Goal: Transaction & Acquisition: Purchase product/service

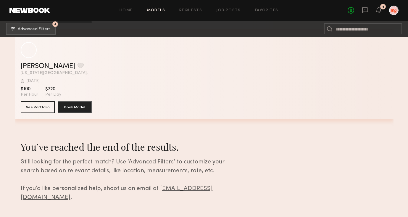
scroll to position [81638, 0]
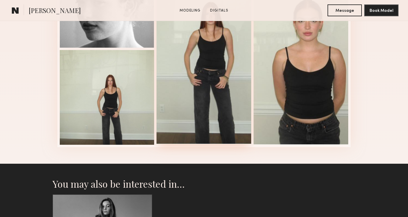
scroll to position [503, 0]
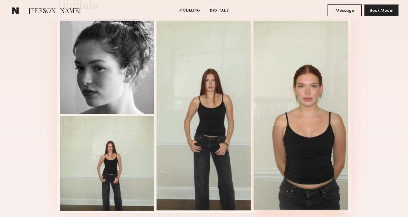
click at [294, 145] on div at bounding box center [301, 114] width 95 height 192
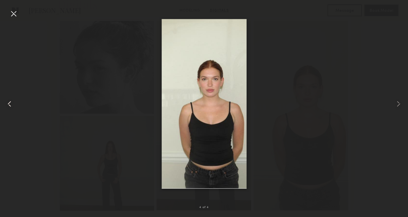
click at [9, 106] on common-icon at bounding box center [9, 103] width 9 height 9
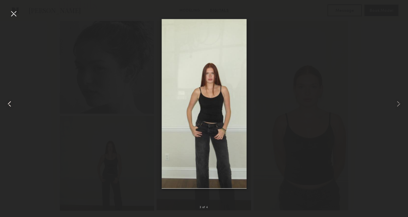
click at [9, 106] on common-icon at bounding box center [9, 103] width 9 height 9
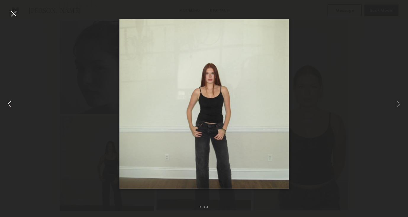
click at [9, 106] on common-icon at bounding box center [9, 103] width 9 height 9
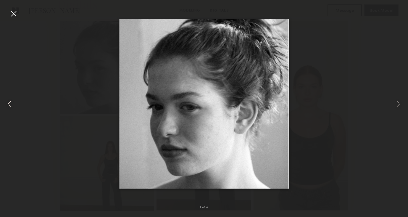
click at [9, 106] on common-icon at bounding box center [9, 103] width 9 height 9
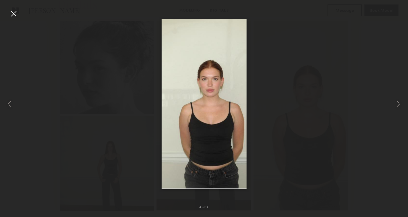
click at [14, 15] on div at bounding box center [13, 13] width 9 height 9
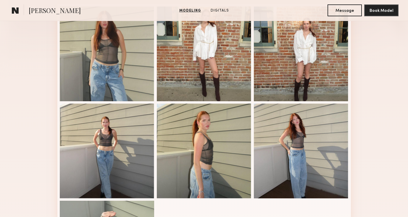
scroll to position [115, 0]
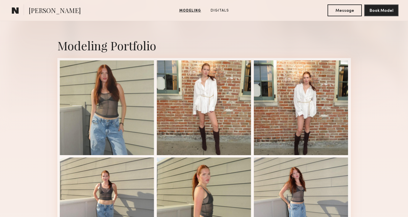
click at [104, 102] on div at bounding box center [107, 107] width 95 height 95
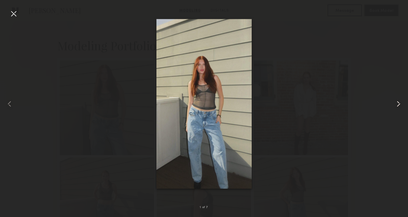
click at [396, 104] on common-icon at bounding box center [398, 103] width 9 height 9
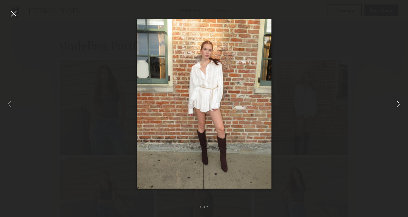
click at [396, 104] on common-icon at bounding box center [398, 103] width 9 height 9
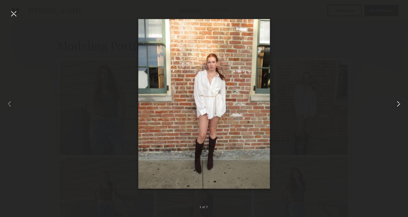
click at [396, 104] on common-icon at bounding box center [398, 103] width 9 height 9
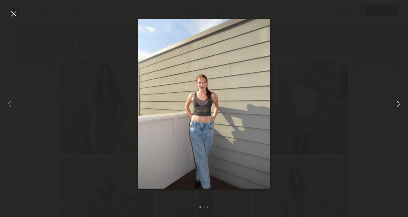
click at [396, 104] on common-icon at bounding box center [398, 103] width 9 height 9
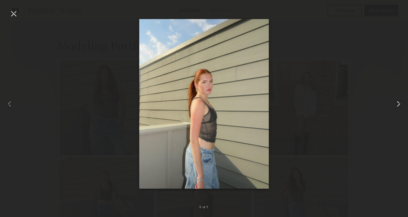
click at [396, 104] on common-icon at bounding box center [398, 103] width 9 height 9
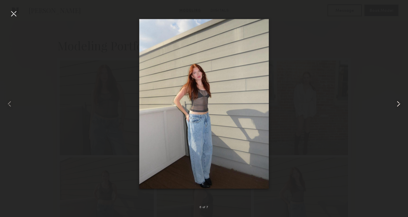
click at [396, 103] on common-icon at bounding box center [398, 103] width 9 height 9
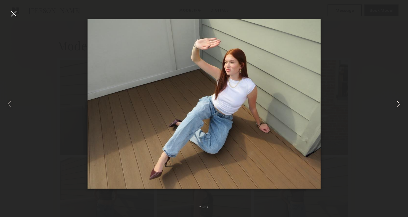
click at [396, 103] on common-icon at bounding box center [398, 103] width 9 height 9
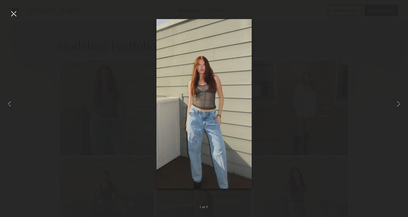
click at [15, 16] on div at bounding box center [13, 13] width 9 height 9
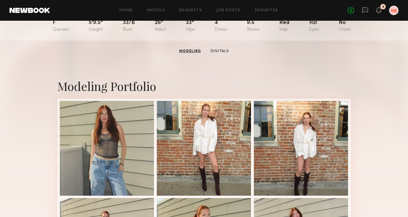
scroll to position [0, 0]
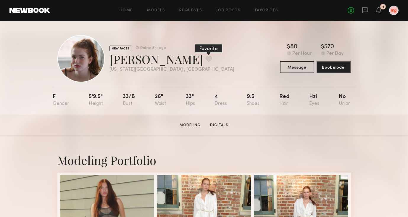
click at [206, 60] on button at bounding box center [209, 58] width 6 height 5
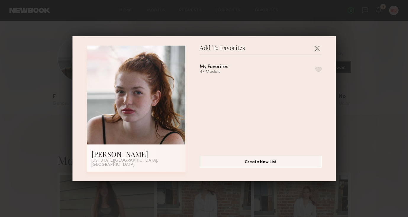
click at [240, 67] on div "My Favorites 47 Models" at bounding box center [221, 70] width 43 height 10
click at [318, 72] on button "button" at bounding box center [319, 69] width 6 height 5
click at [318, 49] on button "button" at bounding box center [316, 48] width 9 height 9
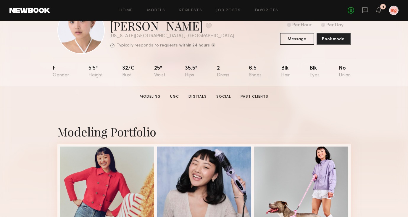
scroll to position [83, 0]
